Goal: Task Accomplishment & Management: Use online tool/utility

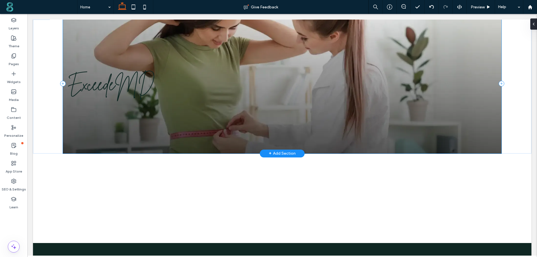
scroll to position [100, 0]
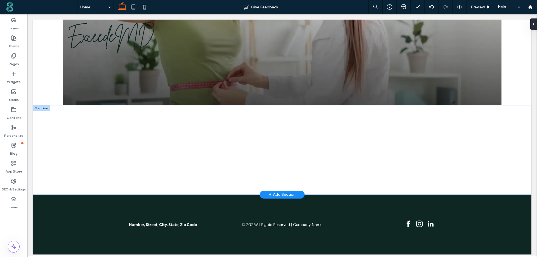
click at [272, 194] on div "+ Add Section" at bounding box center [282, 194] width 27 height 7
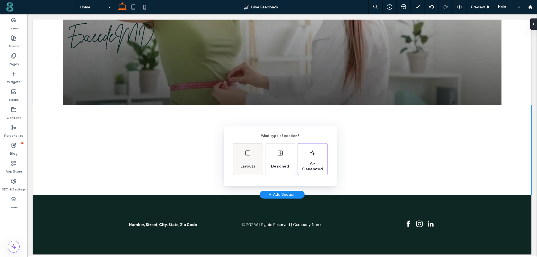
click at [251, 154] on div "Layouts" at bounding box center [248, 158] width 30 height 31
click at [397, 138] on div "Back Choose a layout for your section" at bounding box center [268, 142] width 537 height 284
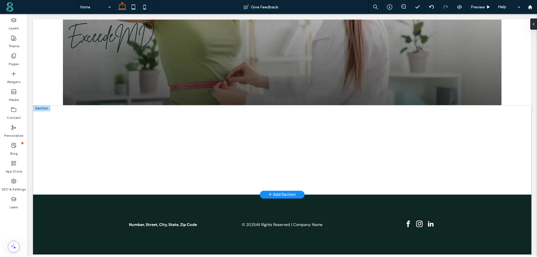
click at [276, 194] on div "+ Add Section" at bounding box center [282, 194] width 27 height 7
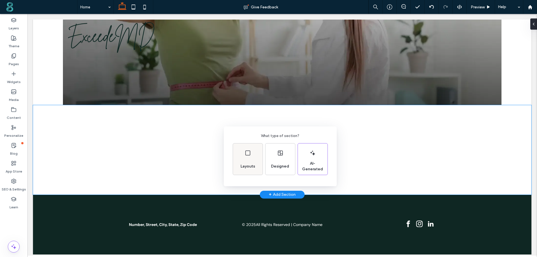
click at [249, 160] on div "Layouts" at bounding box center [247, 166] width 19 height 12
click at [263, 151] on icon at bounding box center [262, 150] width 14 height 14
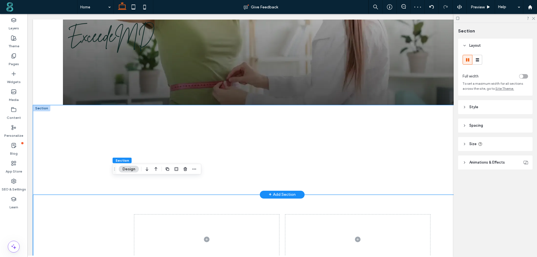
scroll to position [184, 0]
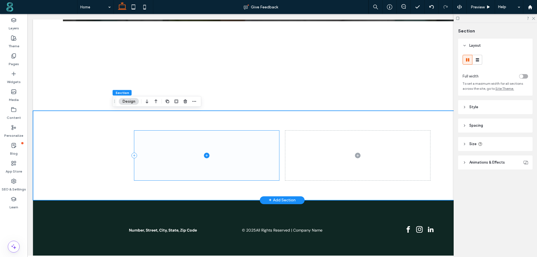
click at [206, 154] on icon at bounding box center [207, 156] width 6 height 6
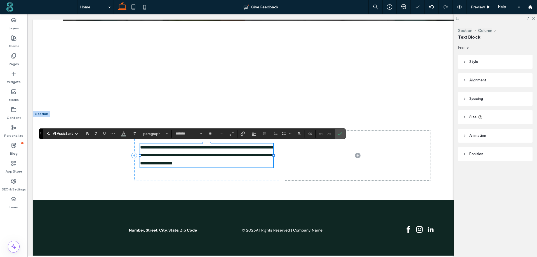
type input "*******"
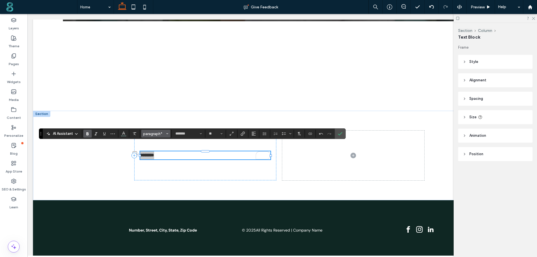
click at [153, 135] on span "paragraph*" at bounding box center [154, 134] width 22 height 4
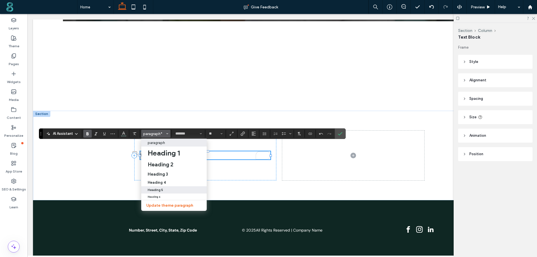
click at [161, 191] on h5 "Heading 5" at bounding box center [155, 190] width 15 height 4
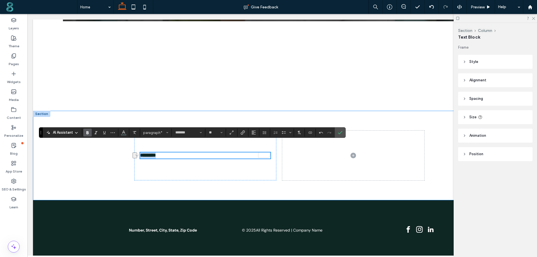
scroll to position [185, 0]
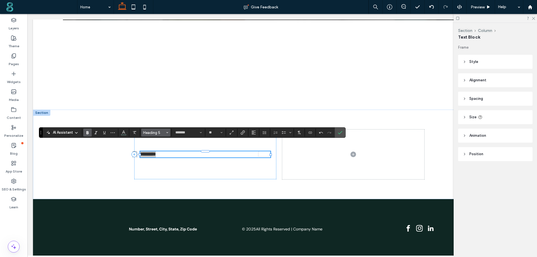
click at [158, 131] on span "Heading 5" at bounding box center [154, 133] width 22 height 4
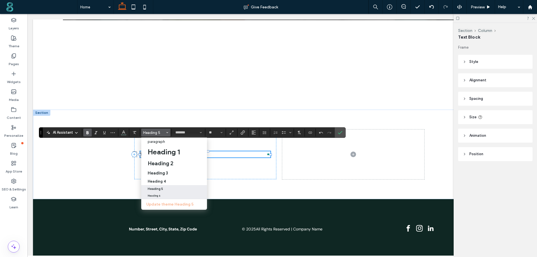
click at [161, 197] on label "Heading 6" at bounding box center [174, 195] width 66 height 6
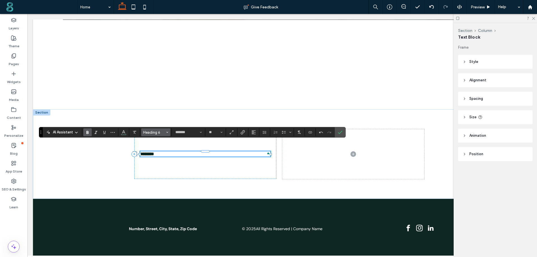
click at [160, 131] on span "Heading 6" at bounding box center [154, 132] width 22 height 4
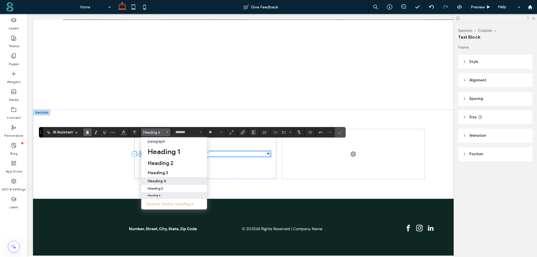
click at [166, 182] on div "Heading 4" at bounding box center [174, 181] width 53 height 4
type input "**"
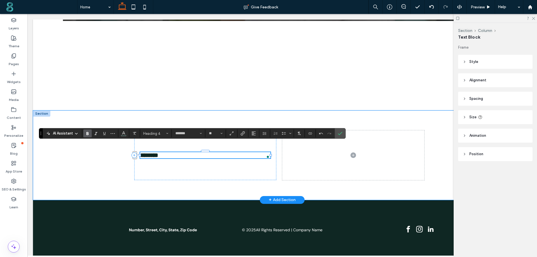
click at [166, 153] on h4 "********" at bounding box center [205, 155] width 130 height 6
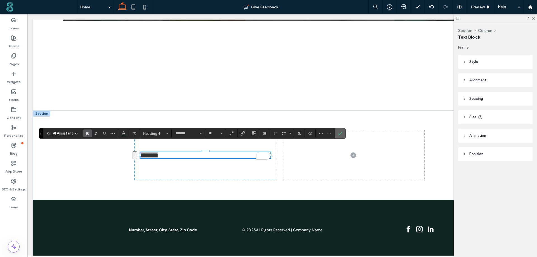
click at [343, 131] on label "Confirm" at bounding box center [340, 133] width 8 height 10
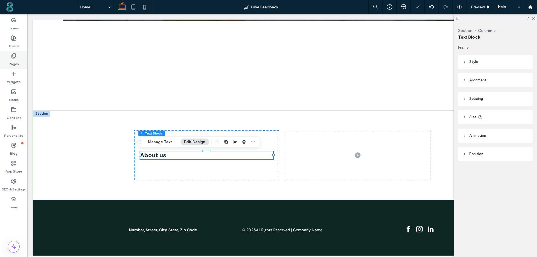
click at [13, 62] on label "Pages" at bounding box center [14, 63] width 10 height 8
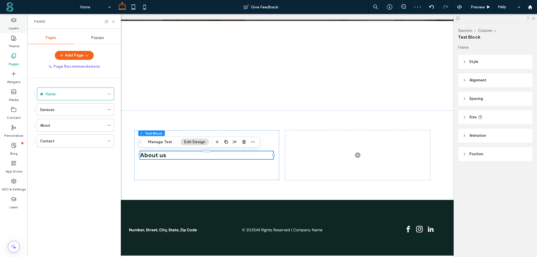
click at [13, 27] on label "Layers" at bounding box center [14, 27] width 10 height 8
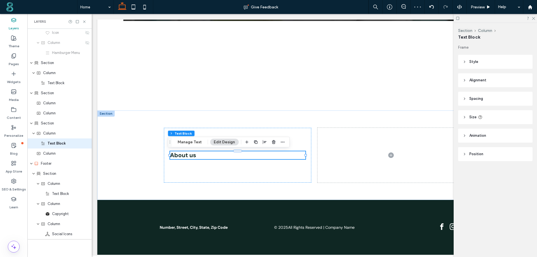
scroll to position [82, 0]
click at [13, 44] on label "Theme" at bounding box center [13, 45] width 11 height 8
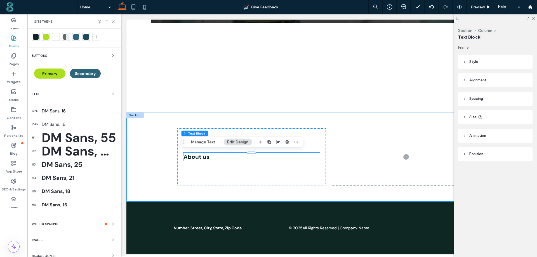
scroll to position [21, 0]
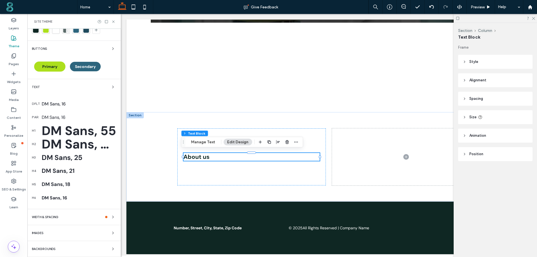
click at [71, 130] on div "DM Sans, 55" at bounding box center [79, 130] width 75 height 16
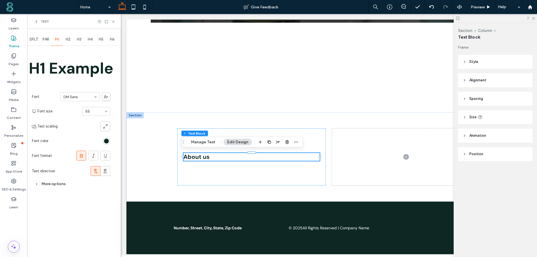
scroll to position [0, 0]
click at [107, 139] on div "rgb(15, 39, 35)" at bounding box center [106, 141] width 5 height 5
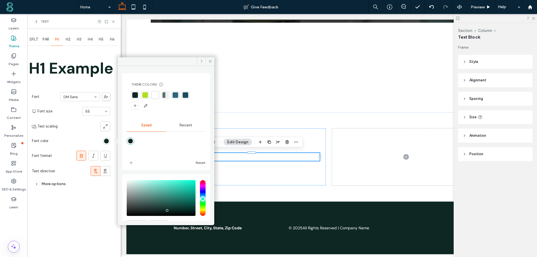
click at [48, 185] on div "More options" at bounding box center [71, 184] width 78 height 8
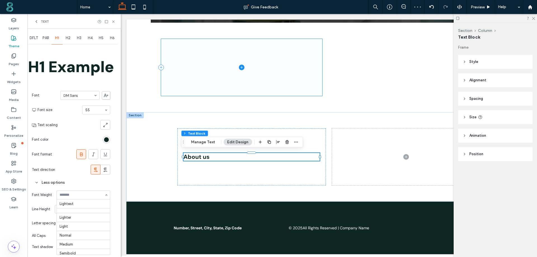
scroll to position [30, 0]
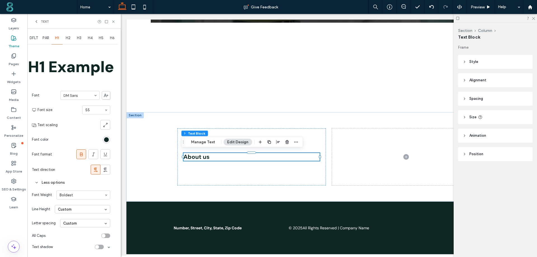
click at [70, 139] on section "Font color" at bounding box center [71, 140] width 78 height 14
click at [77, 211] on div "Custom" at bounding box center [82, 209] width 55 height 8
click at [67, 37] on span "H2" at bounding box center [68, 38] width 5 height 4
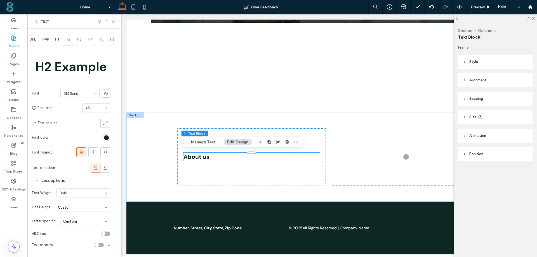
scroll to position [0, 0]
click at [107, 136] on div "rgb(15, 39, 35)" at bounding box center [106, 137] width 5 height 5
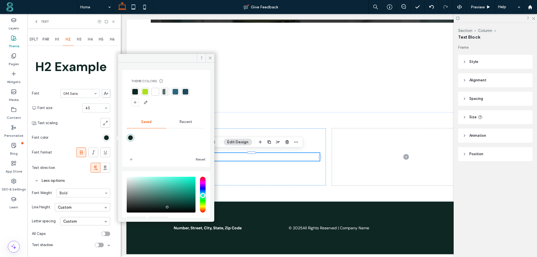
click at [134, 92] on div at bounding box center [135, 92] width 6 height 6
click at [135, 92] on div at bounding box center [135, 92] width 6 height 6
click at [56, 38] on span "H1" at bounding box center [57, 39] width 4 height 4
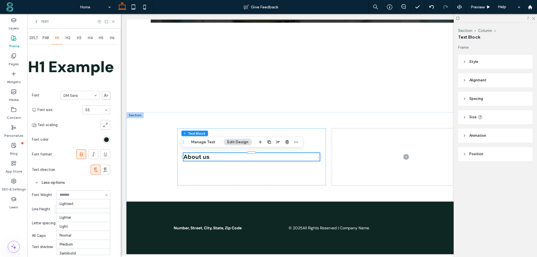
scroll to position [30, 0]
click at [67, 39] on span "H2" at bounding box center [68, 38] width 5 height 4
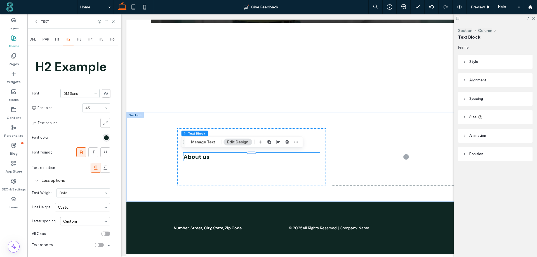
click at [79, 41] on span "H3" at bounding box center [79, 39] width 4 height 4
click at [91, 40] on span "H4" at bounding box center [90, 39] width 5 height 4
click at [203, 156] on span "About us" at bounding box center [196, 157] width 26 height 8
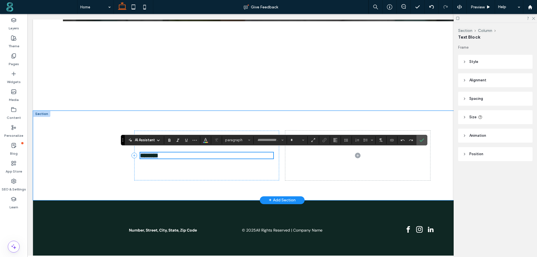
type input "*******"
click at [240, 139] on span "Heading 4" at bounding box center [236, 140] width 22 height 4
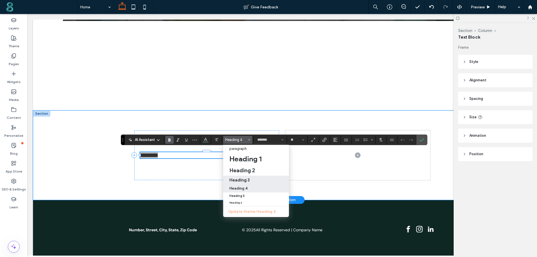
click at [246, 179] on h3 "Heading 3" at bounding box center [239, 179] width 20 height 5
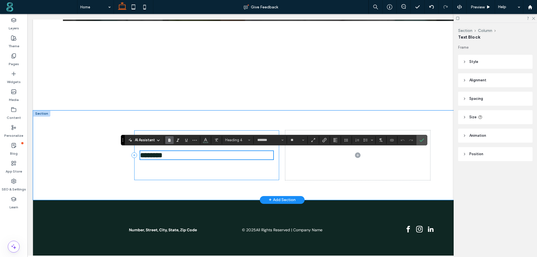
type input "**"
click at [388, 6] on icon at bounding box center [390, 7] width 6 height 6
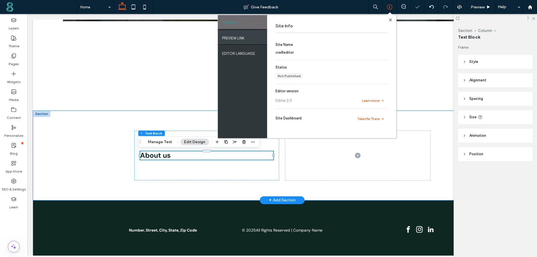
click at [227, 34] on label "PREVIEW LINK" at bounding box center [233, 36] width 22 height 7
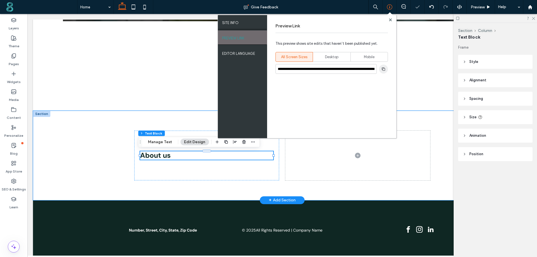
click at [381, 68] on icon "button" at bounding box center [383, 69] width 4 height 4
click at [391, 19] on use at bounding box center [390, 19] width 3 height 3
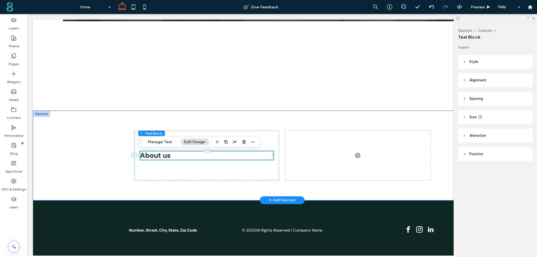
click at [191, 142] on button "Edit Design" at bounding box center [194, 142] width 29 height 7
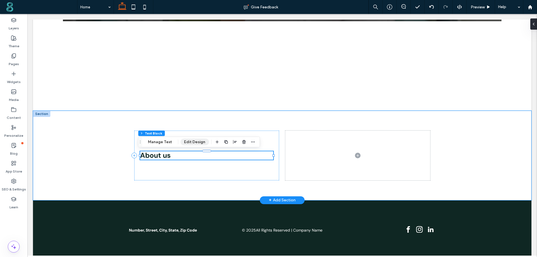
click at [190, 142] on button "Edit Design" at bounding box center [194, 142] width 29 height 7
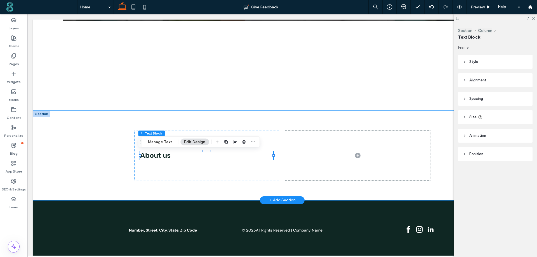
click at [473, 60] on span "Style" at bounding box center [473, 62] width 9 height 6
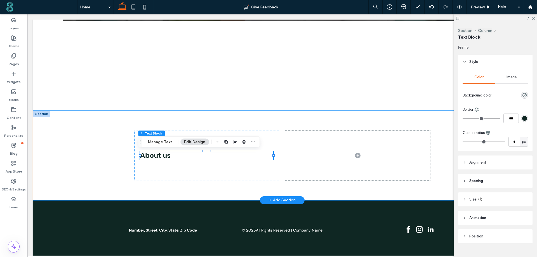
click at [508, 77] on span "Image" at bounding box center [511, 77] width 10 height 4
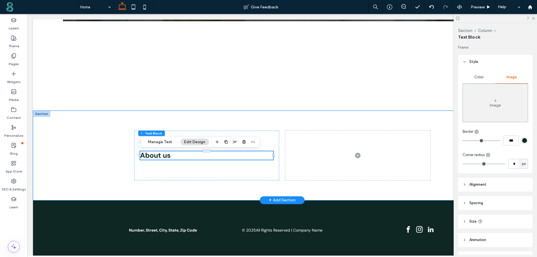
click at [487, 105] on div "Image" at bounding box center [495, 102] width 65 height 37
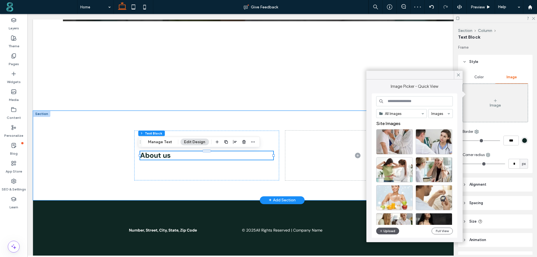
click at [389, 228] on button "Upload" at bounding box center [387, 231] width 23 height 7
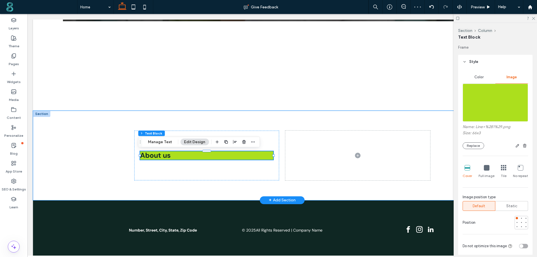
click at [484, 171] on div at bounding box center [487, 168] width 6 height 6
click at [520, 168] on icon at bounding box center [521, 168] width 6 height 6
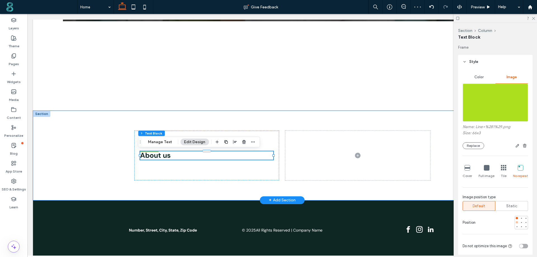
click at [516, 223] on div at bounding box center [517, 222] width 2 height 2
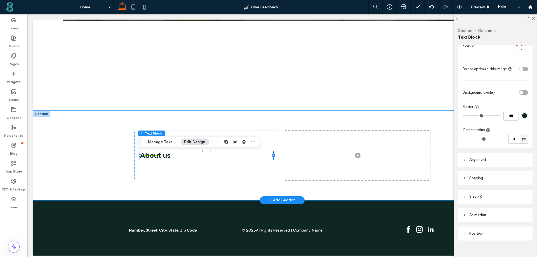
scroll to position [185, 0]
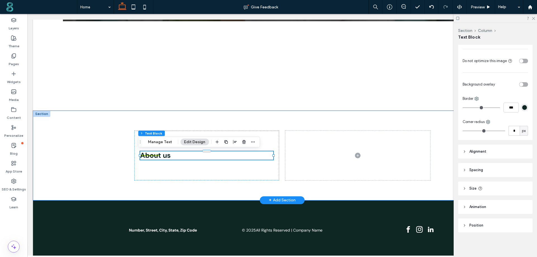
click at [477, 168] on span "Spacing" at bounding box center [476, 170] width 14 height 6
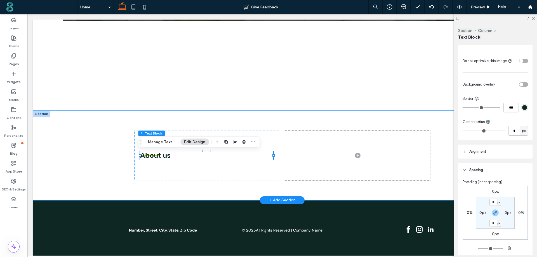
scroll to position [241, 0]
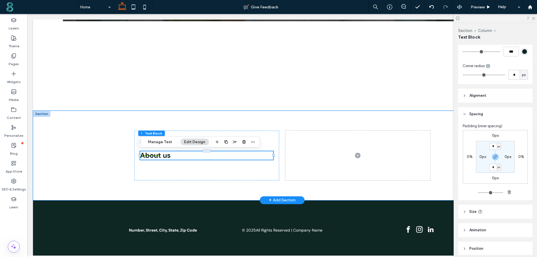
click at [484, 157] on label "0px" at bounding box center [482, 156] width 7 height 5
click at [493, 156] on icon "button" at bounding box center [495, 157] width 4 height 4
click at [480, 157] on input "*" at bounding box center [480, 156] width 7 height 7
type input "***"
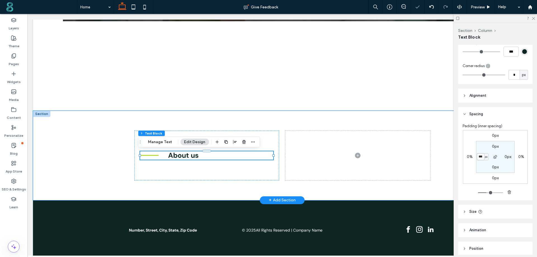
click at [480, 157] on input "***" at bounding box center [480, 156] width 7 height 7
type input "**"
click at [478, 155] on input "**" at bounding box center [480, 156] width 7 height 7
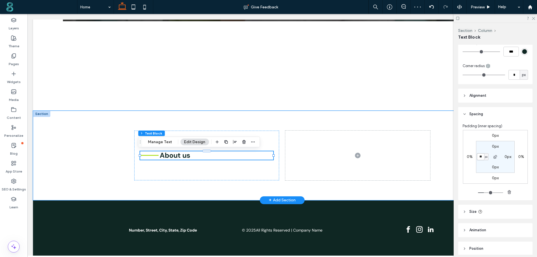
click at [478, 155] on input "**" at bounding box center [480, 156] width 7 height 7
type input "**"
click at [478, 155] on input "**" at bounding box center [480, 156] width 7 height 7
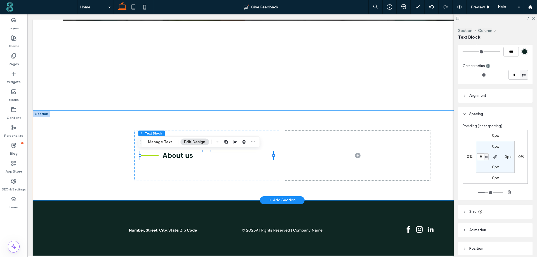
type input "**"
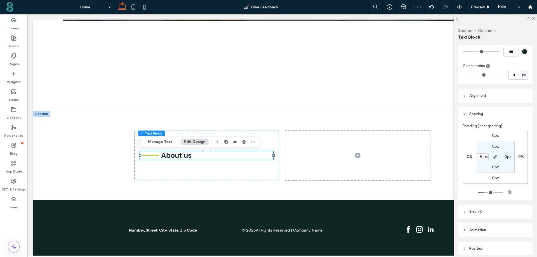
scroll to position [184, 0]
click at [133, 8] on icon at bounding box center [133, 6] width 11 height 11
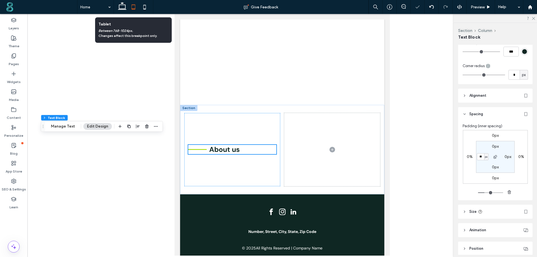
scroll to position [193, 0]
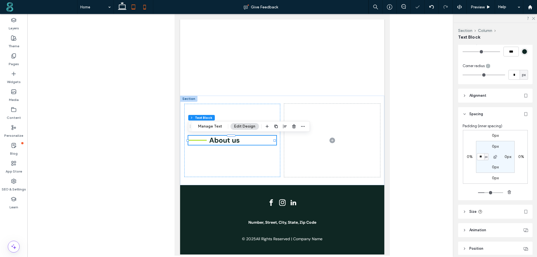
click at [145, 5] on use at bounding box center [144, 7] width 3 height 4
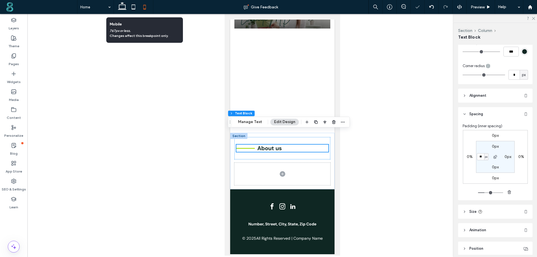
scroll to position [62, 0]
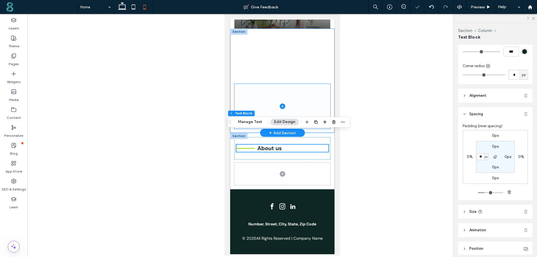
click at [301, 93] on span at bounding box center [282, 106] width 96 height 45
